Goal: Book appointment/travel/reservation

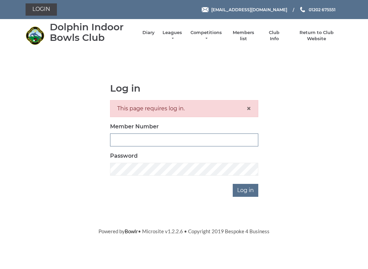
scroll to position [62, 0]
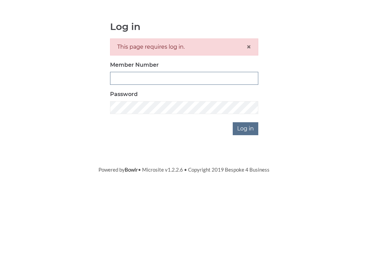
type input "3771"
click at [246, 184] on input "Log in" at bounding box center [246, 190] width 26 height 13
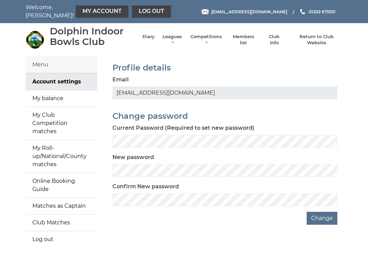
click at [150, 39] on link "Diary" at bounding box center [148, 37] width 12 height 6
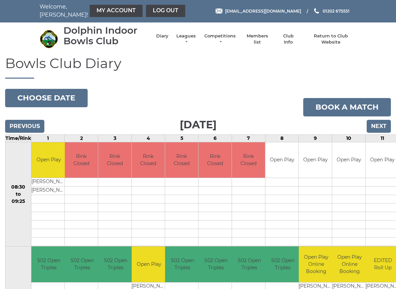
scroll to position [0, 0]
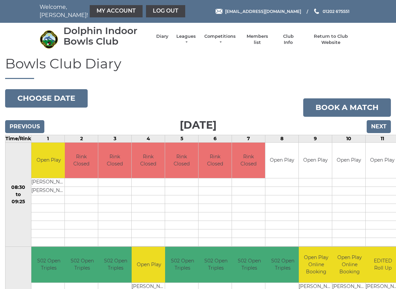
click at [379, 126] on input "Next" at bounding box center [378, 126] width 24 height 13
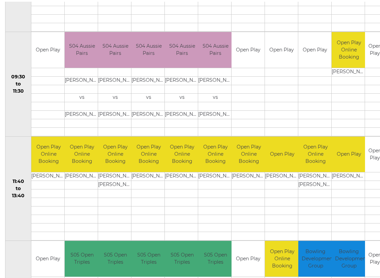
scroll to position [219, 0]
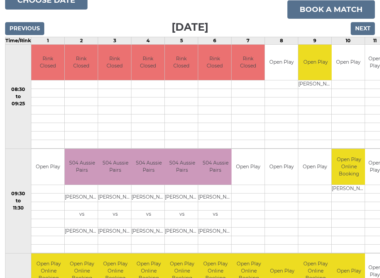
click at [268, 196] on td at bounding box center [281, 197] width 33 height 9
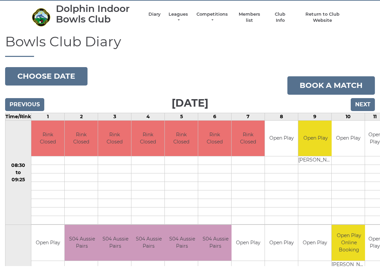
scroll to position [0, 0]
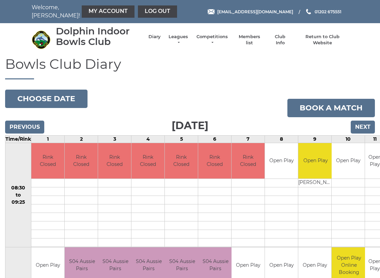
click at [355, 128] on input "Next" at bounding box center [363, 127] width 24 height 13
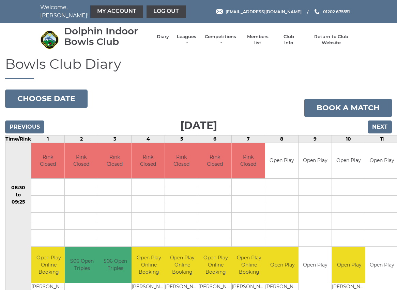
scroll to position [1, 0]
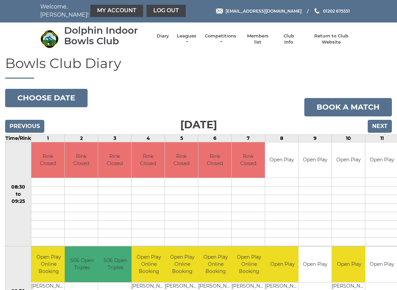
click at [30, 96] on button "Choose date" at bounding box center [46, 98] width 82 height 18
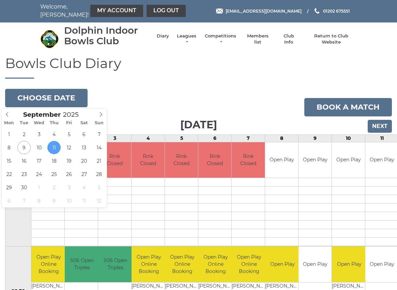
type input "[DATE]"
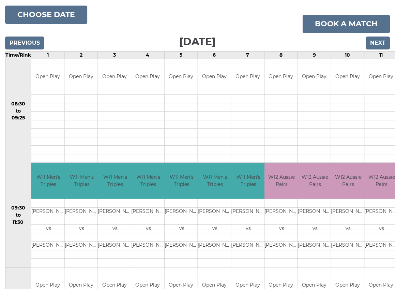
scroll to position [85, 0]
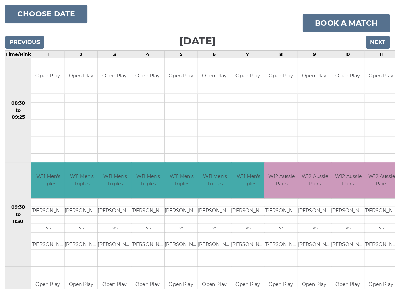
click at [63, 11] on button "Choose date" at bounding box center [46, 14] width 82 height 18
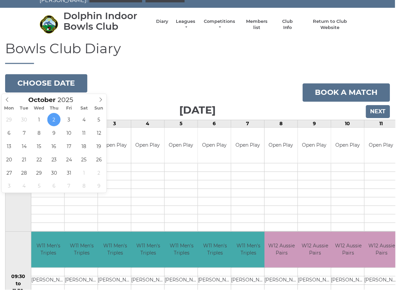
click at [11, 99] on span at bounding box center [7, 99] width 11 height 10
type input "[DATE]"
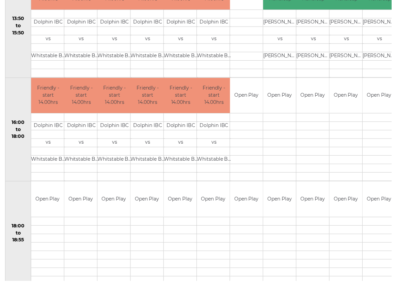
scroll to position [437, 0]
